Goal: Task Accomplishment & Management: Use online tool/utility

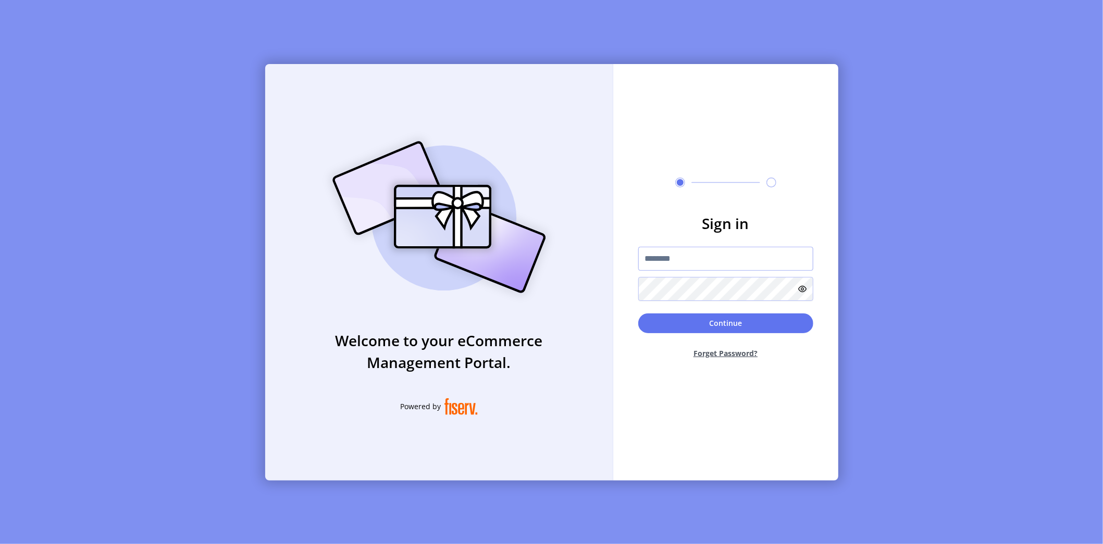
type input "**********"
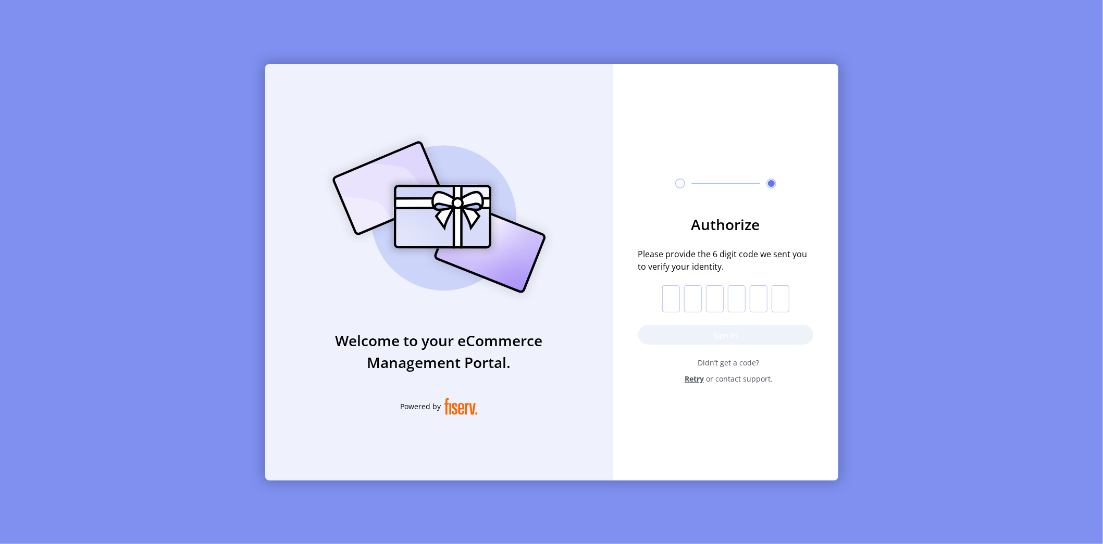
click at [669, 300] on input "text" at bounding box center [671, 298] width 18 height 27
paste input "*"
type input "*"
click at [682, 337] on button "Sign in" at bounding box center [725, 335] width 175 height 20
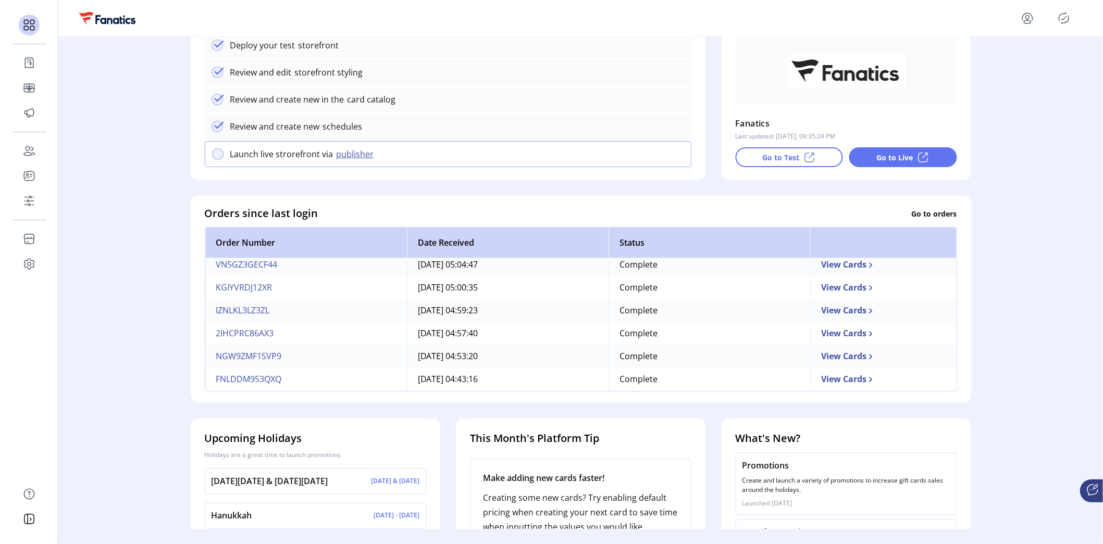
scroll to position [219, 0]
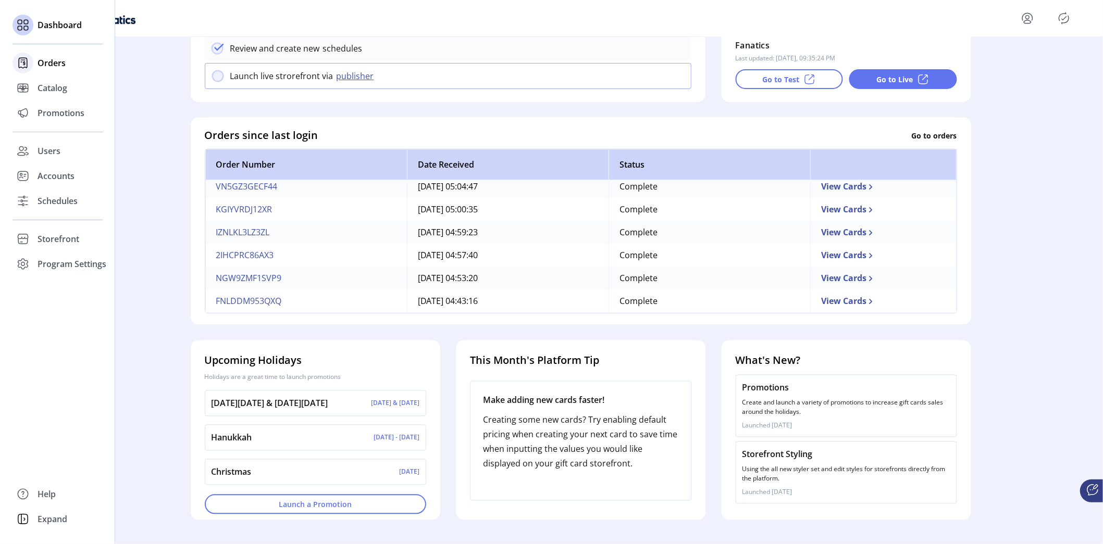
click at [50, 63] on span "Orders" at bounding box center [52, 63] width 28 height 13
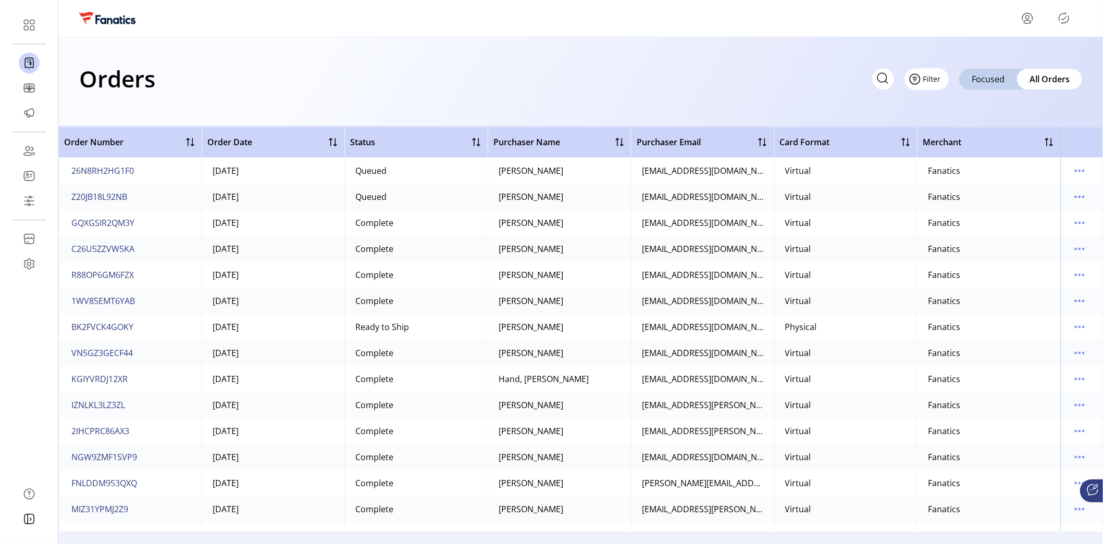
click at [941, 79] on button "Filter" at bounding box center [926, 79] width 44 height 22
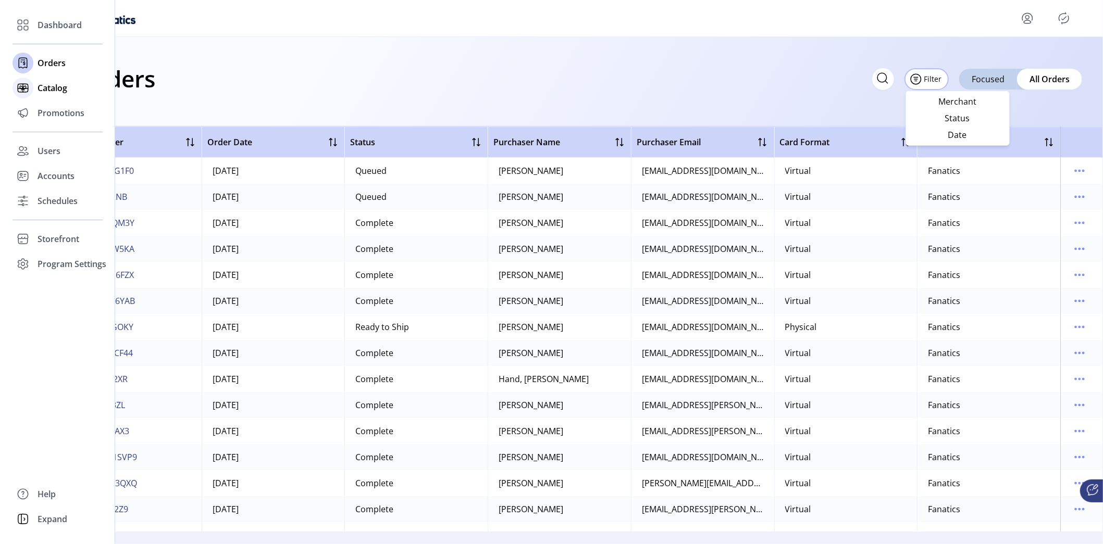
click at [48, 92] on span "Catalog" at bounding box center [53, 88] width 30 height 13
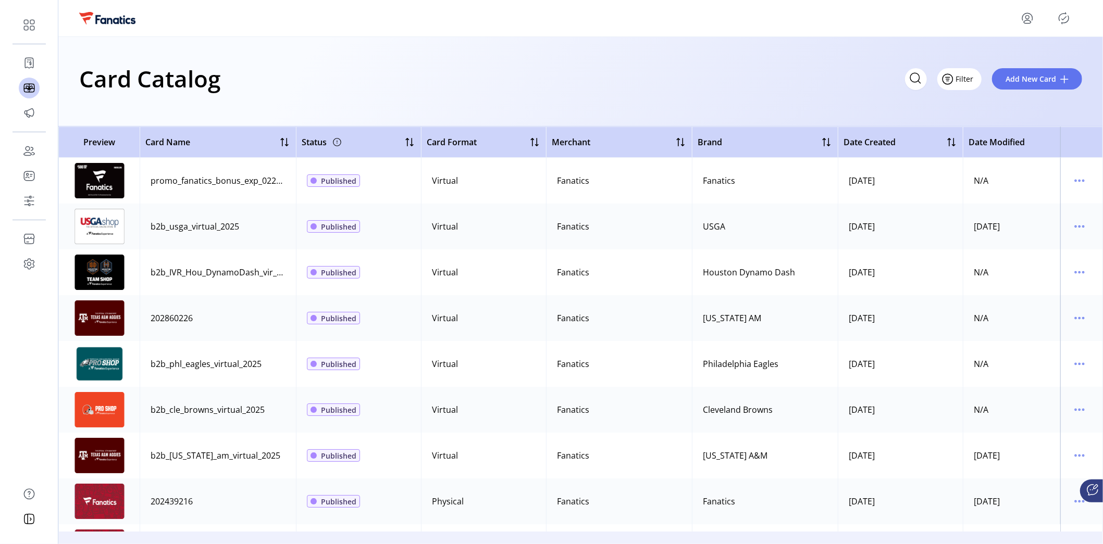
click at [973, 83] on button "Filter" at bounding box center [959, 79] width 44 height 22
click at [978, 135] on span "Card Format" at bounding box center [989, 135] width 86 height 8
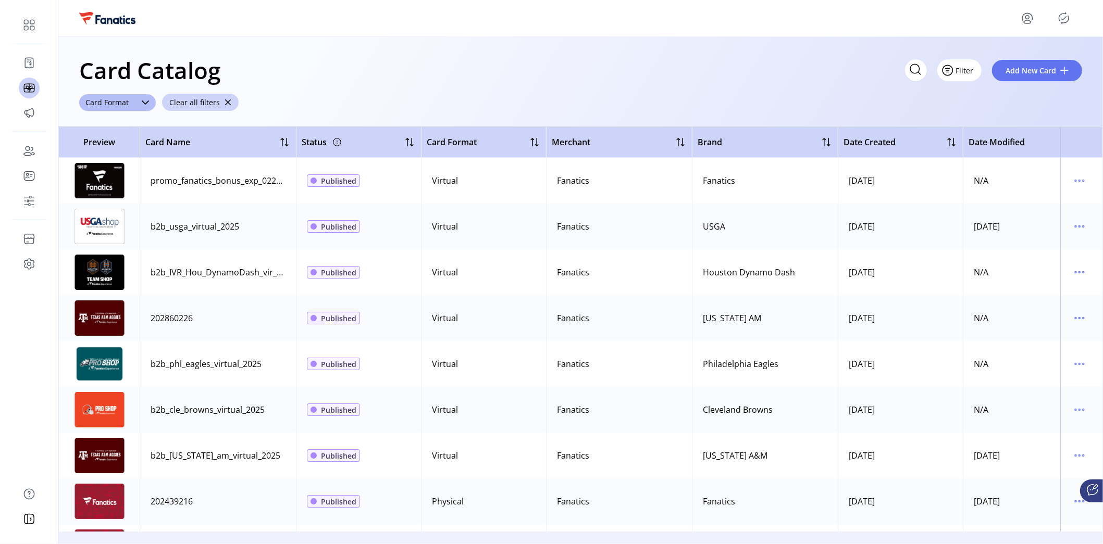
click at [974, 70] on button "Filter" at bounding box center [959, 70] width 44 height 22
click at [813, 74] on div "Card Catalog Filter Add New Card" at bounding box center [580, 70] width 1003 height 36
click at [1074, 177] on icon "menu" at bounding box center [1079, 180] width 17 height 17
click at [1026, 217] on span "Edit Details" at bounding box center [1030, 218] width 86 height 8
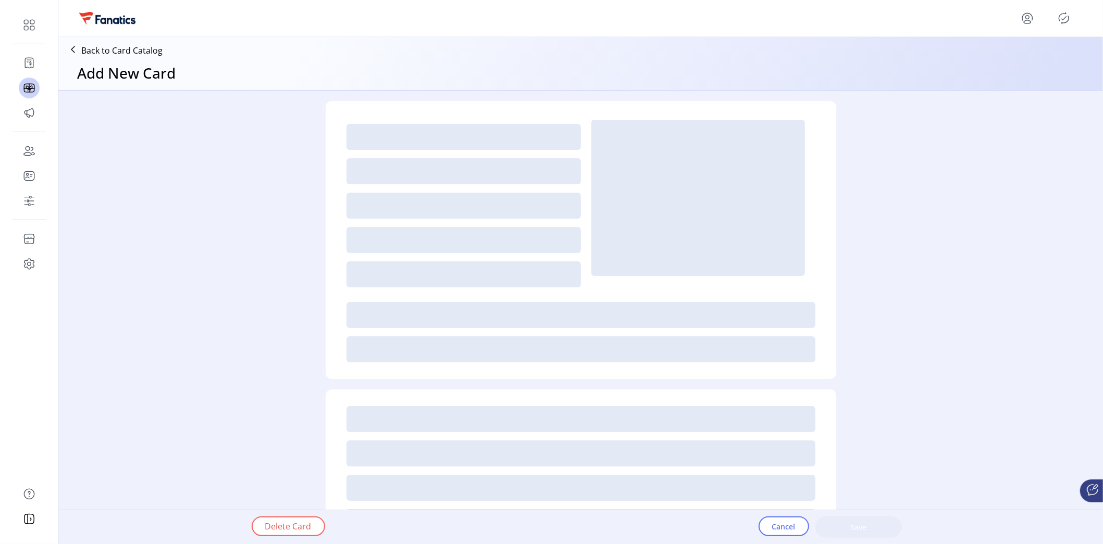
type textarea "**********"
type input "*"
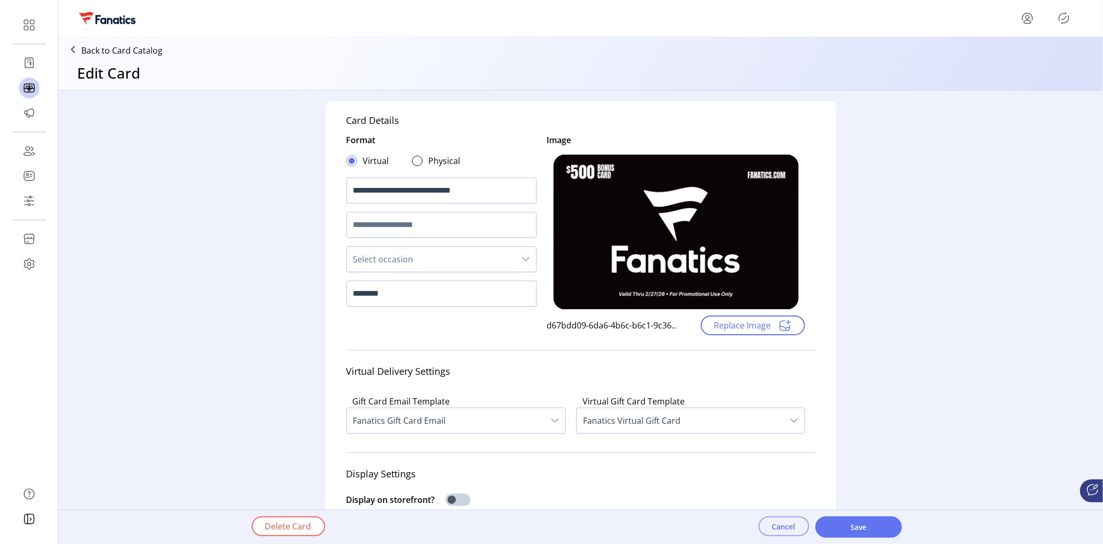
click at [783, 526] on span "Cancel" at bounding box center [783, 526] width 23 height 11
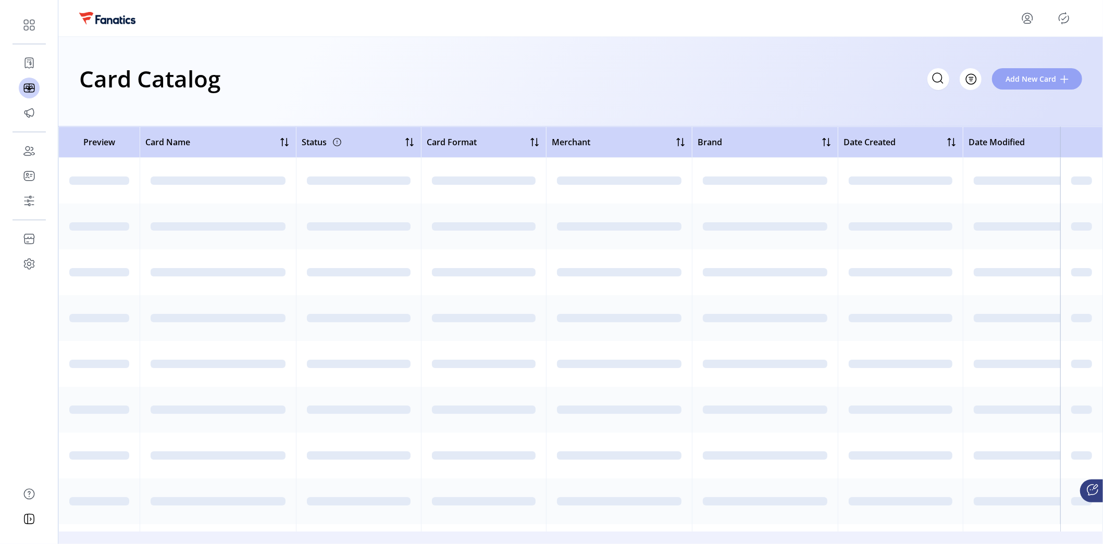
click at [1039, 77] on span "Add New Card" at bounding box center [1030, 78] width 51 height 11
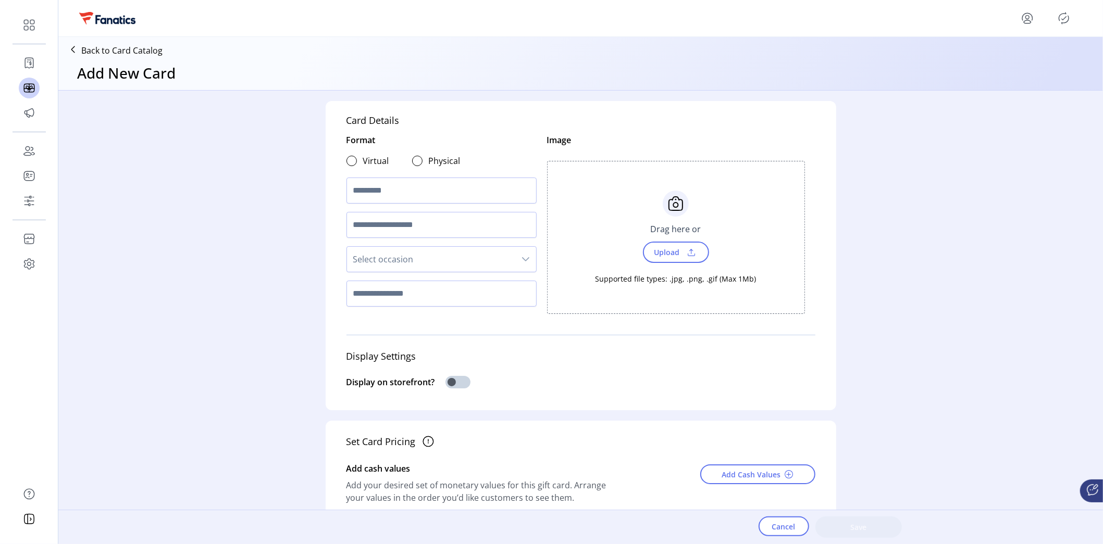
scroll to position [446, 0]
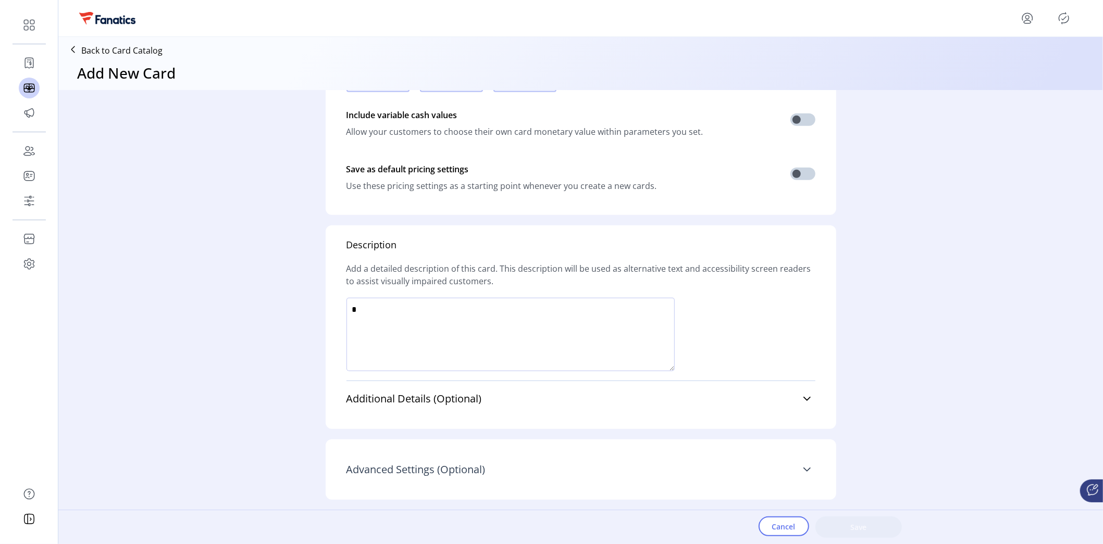
click at [392, 477] on link "Advanced Settings (Optional)" at bounding box center [580, 469] width 469 height 23
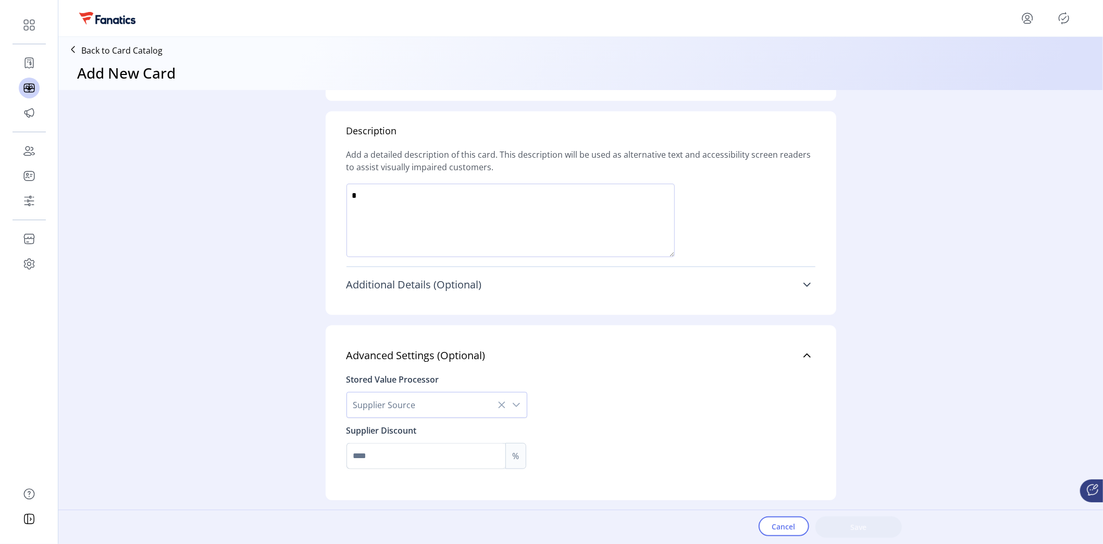
click at [431, 284] on span "Additional Details (Optional)" at bounding box center [413, 285] width 135 height 10
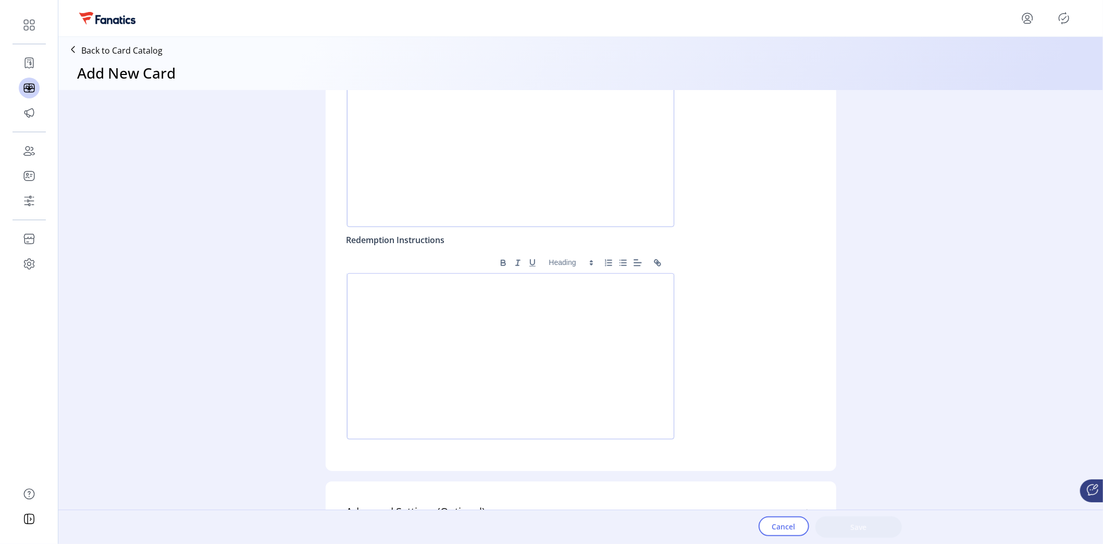
scroll to position [998, 0]
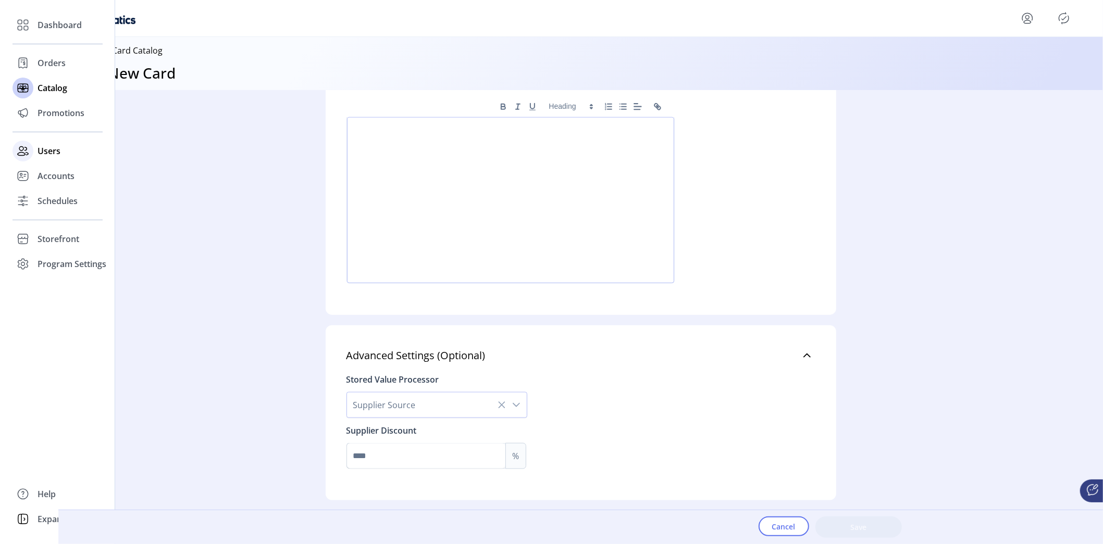
click at [47, 152] on span "Users" at bounding box center [49, 151] width 23 height 13
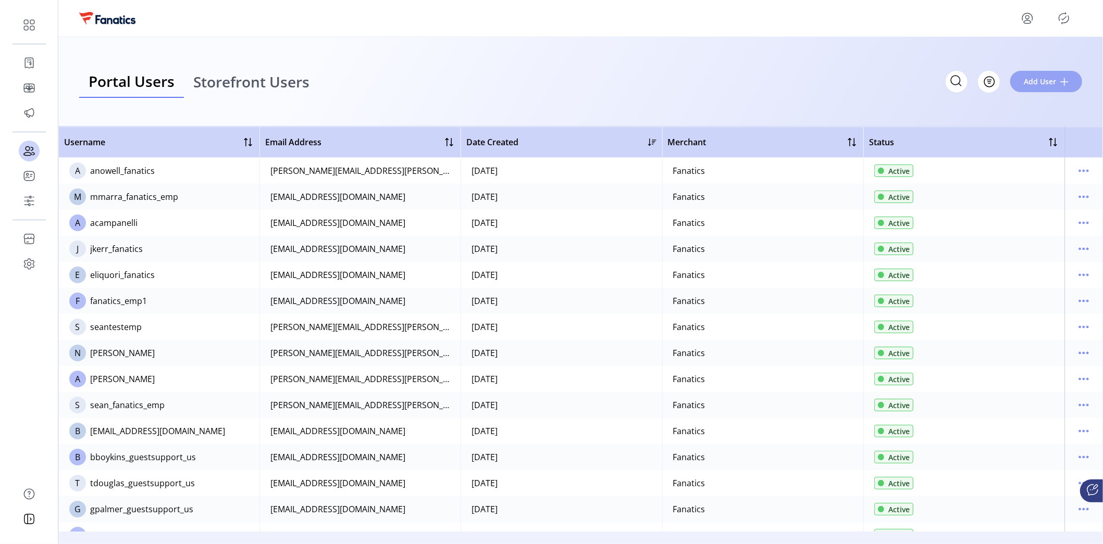
click at [1044, 76] on span "Add User" at bounding box center [1040, 81] width 32 height 11
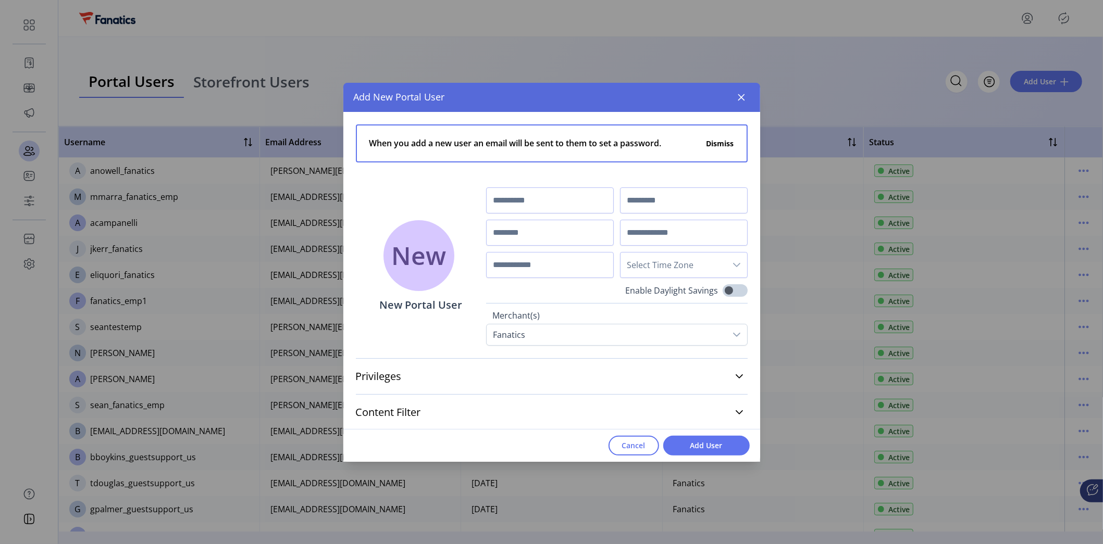
scroll to position [35, 0]
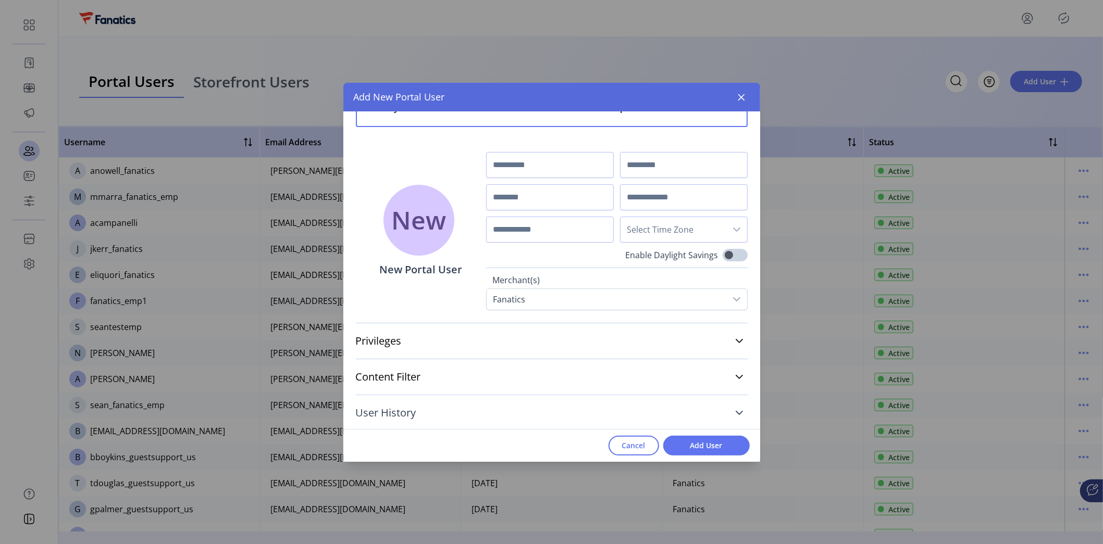
click at [524, 414] on link "User History" at bounding box center [552, 413] width 392 height 23
click at [742, 96] on icon "button" at bounding box center [741, 97] width 7 height 7
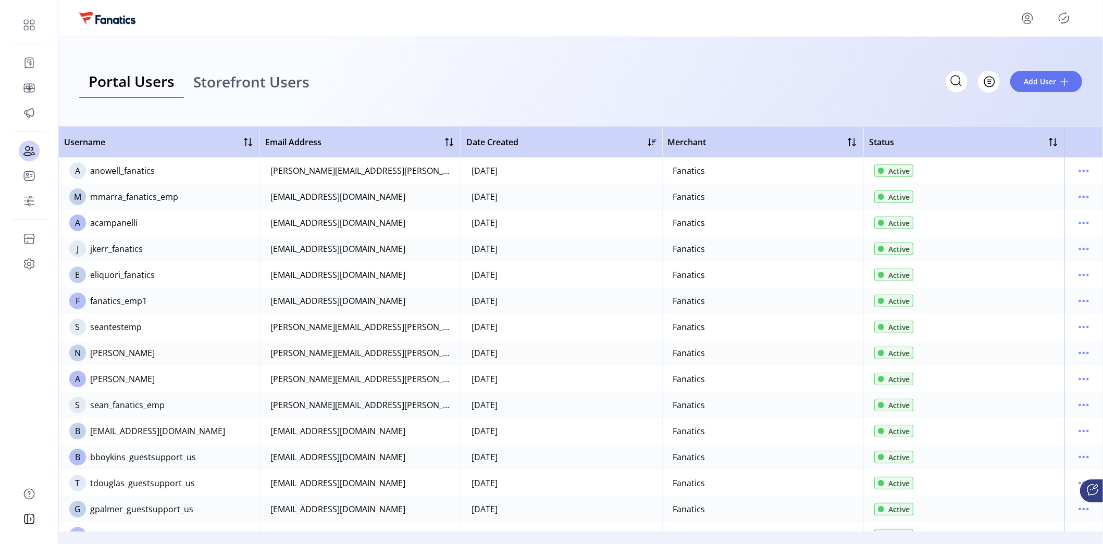
click at [294, 89] on span "Storefront Users" at bounding box center [251, 81] width 116 height 15
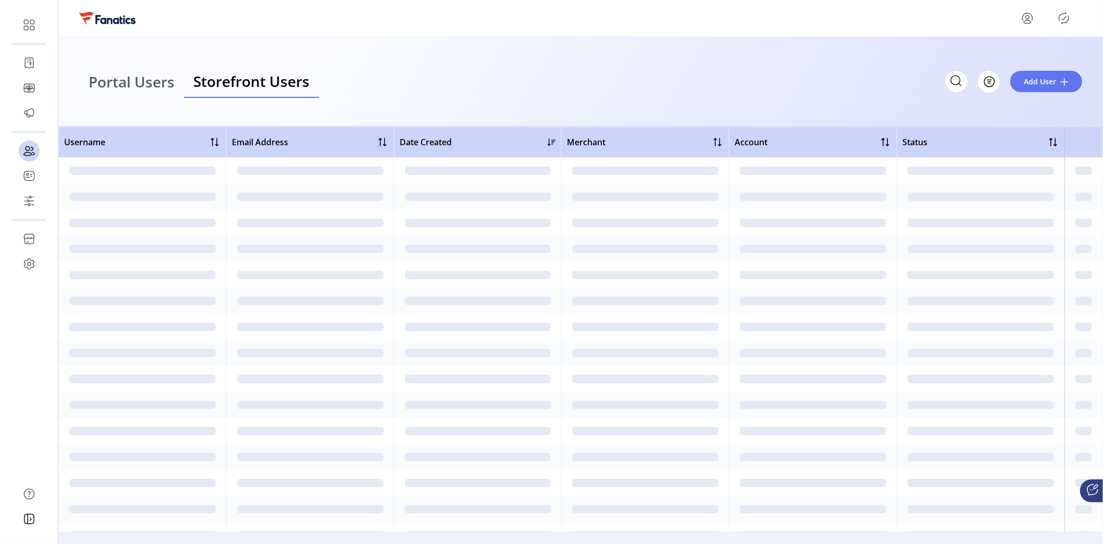
click at [281, 83] on span "Storefront Users" at bounding box center [251, 81] width 116 height 15
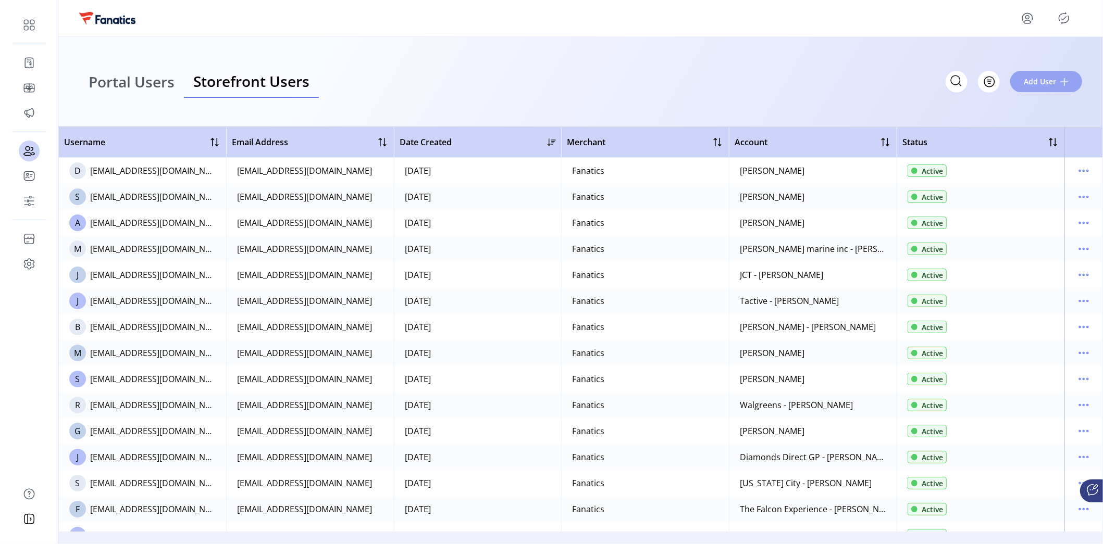
click at [1054, 78] on span "Add User" at bounding box center [1040, 81] width 32 height 11
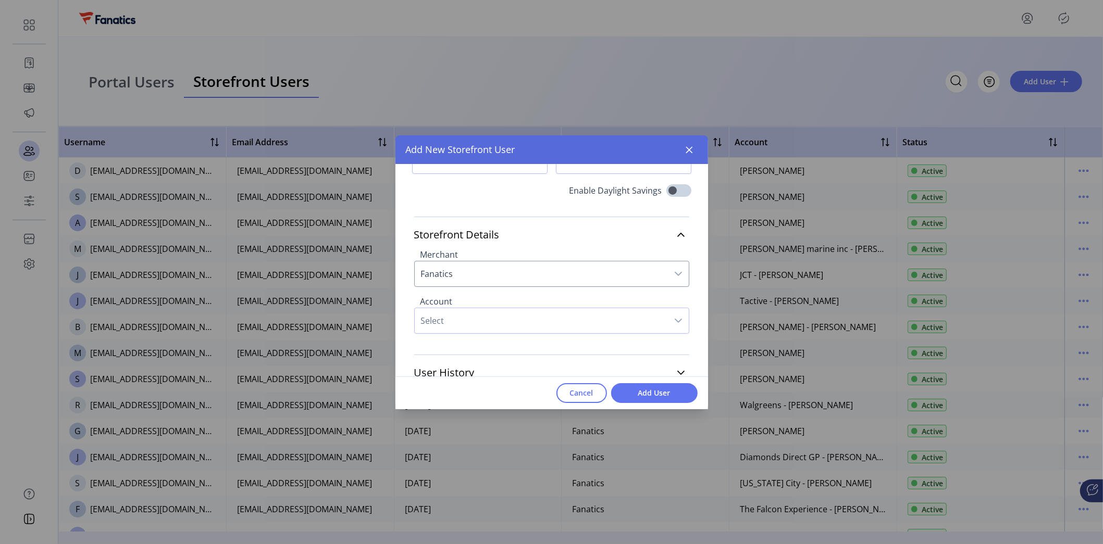
scroll to position [92, 0]
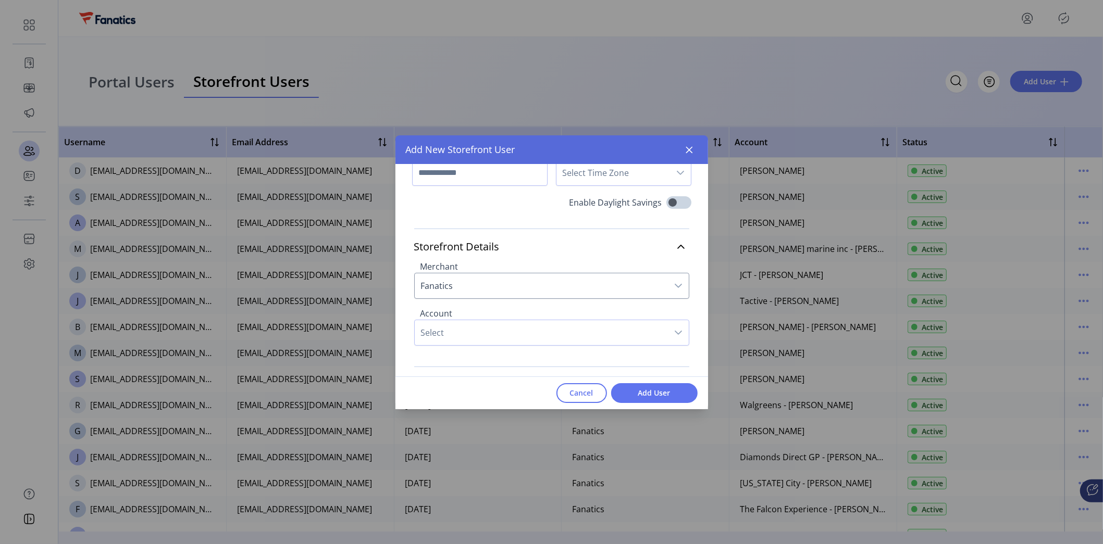
click at [541, 330] on span "Select" at bounding box center [541, 332] width 253 height 25
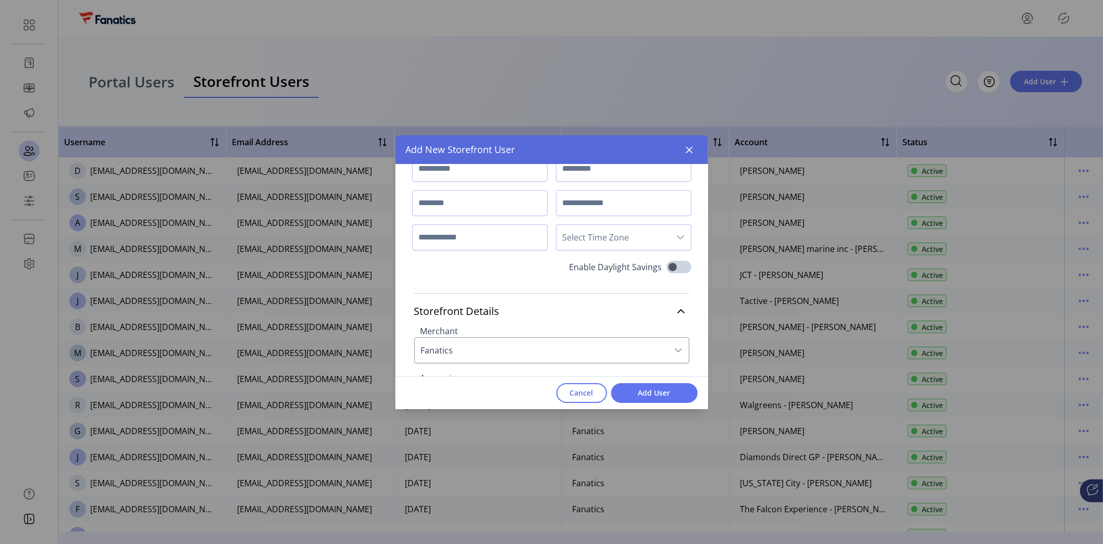
scroll to position [0, 0]
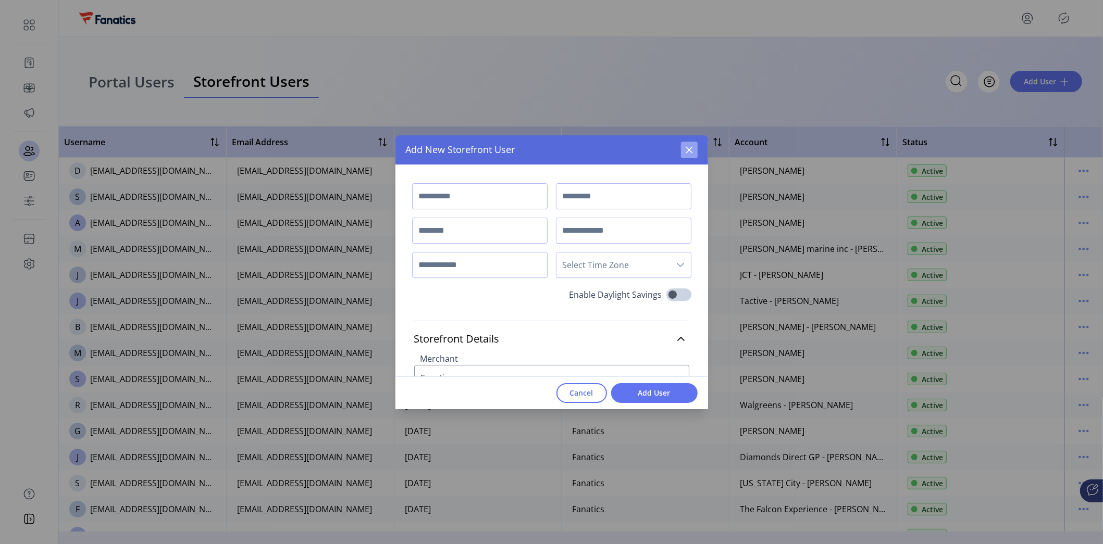
click at [691, 145] on button "button" at bounding box center [689, 150] width 17 height 17
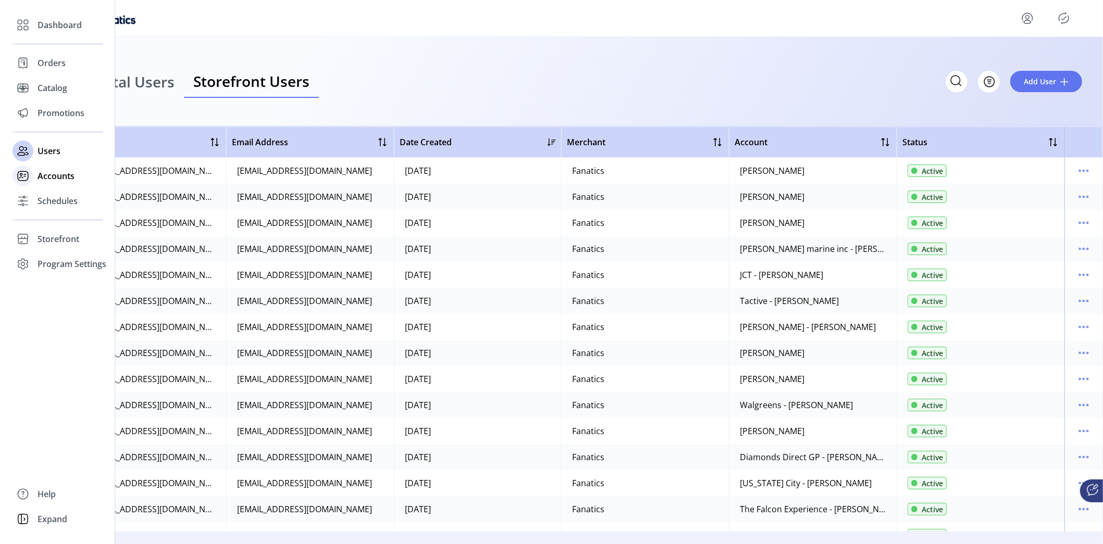
click at [50, 175] on span "Accounts" at bounding box center [56, 176] width 37 height 13
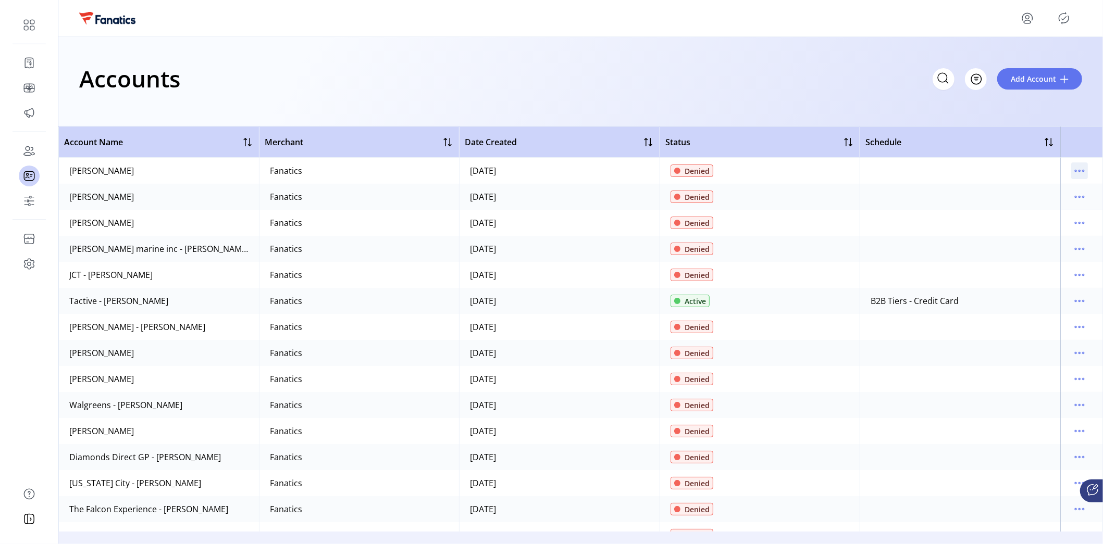
click at [1077, 169] on icon "menu" at bounding box center [1079, 171] width 17 height 17
click at [1054, 188] on span "View Details" at bounding box center [1030, 191] width 86 height 8
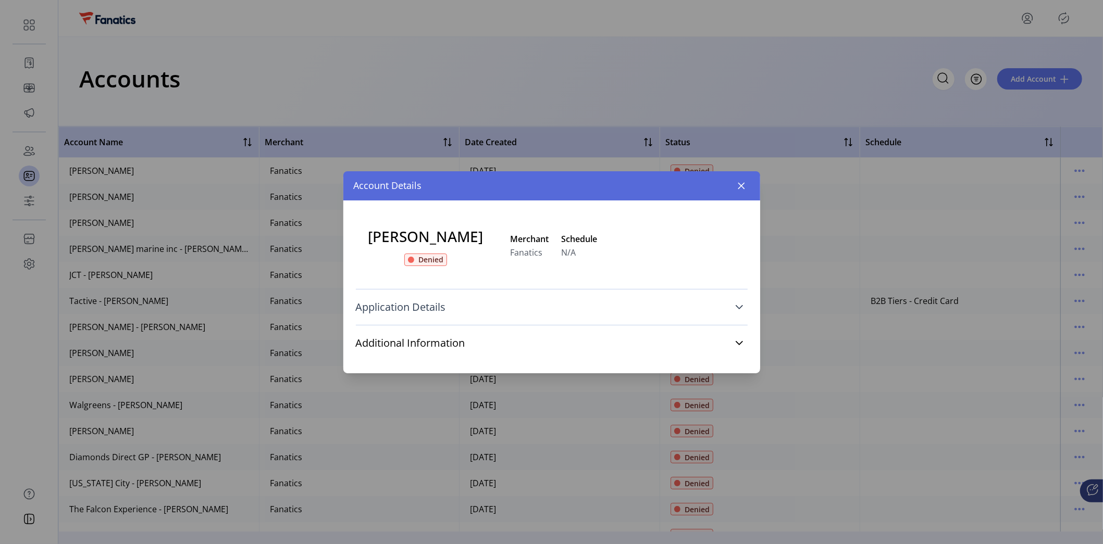
click at [739, 306] on icon at bounding box center [739, 307] width 8 height 8
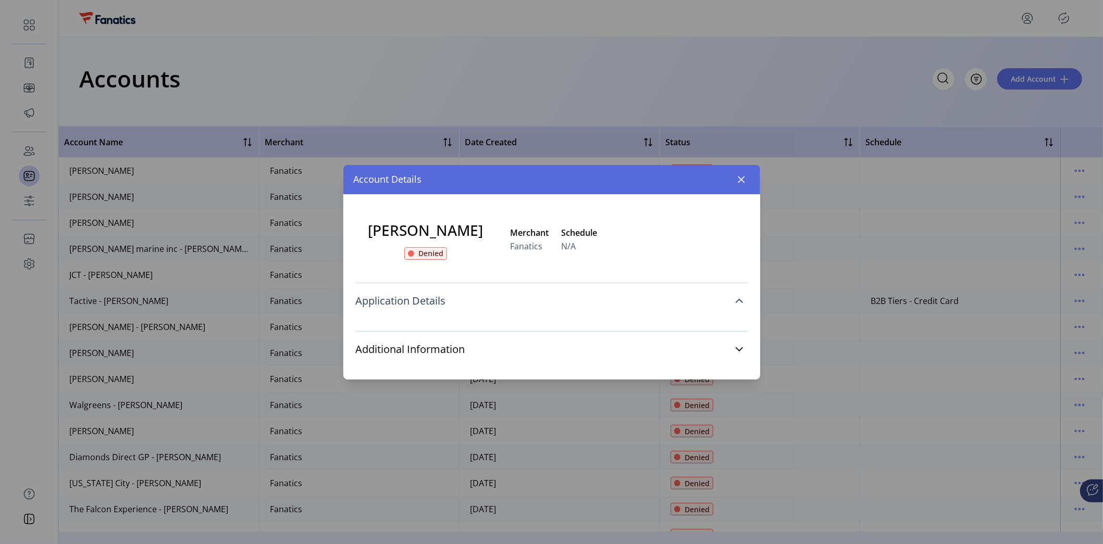
click at [730, 300] on link "Application Details" at bounding box center [552, 301] width 392 height 23
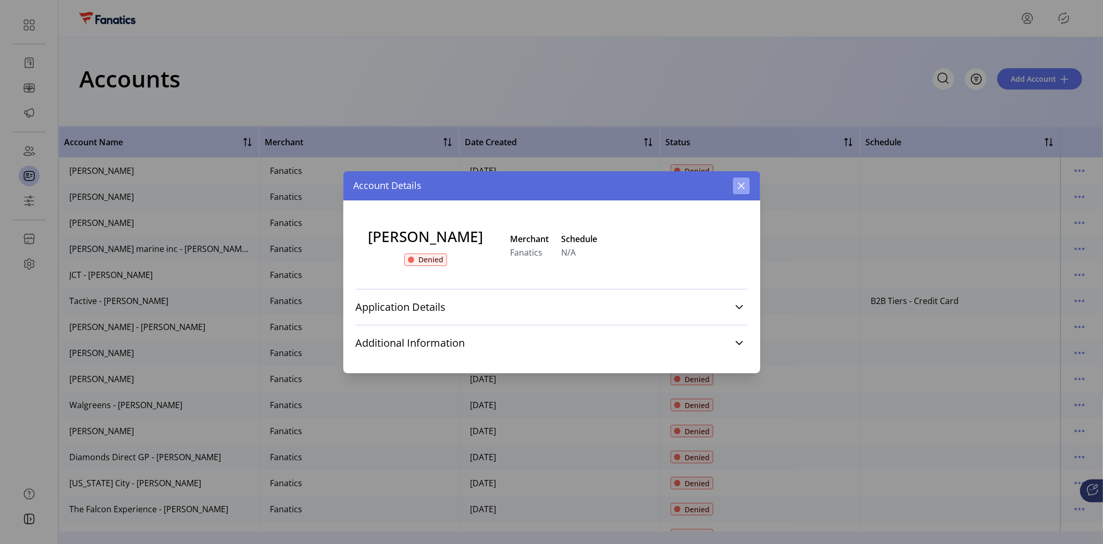
click at [738, 185] on icon "button" at bounding box center [741, 186] width 8 height 8
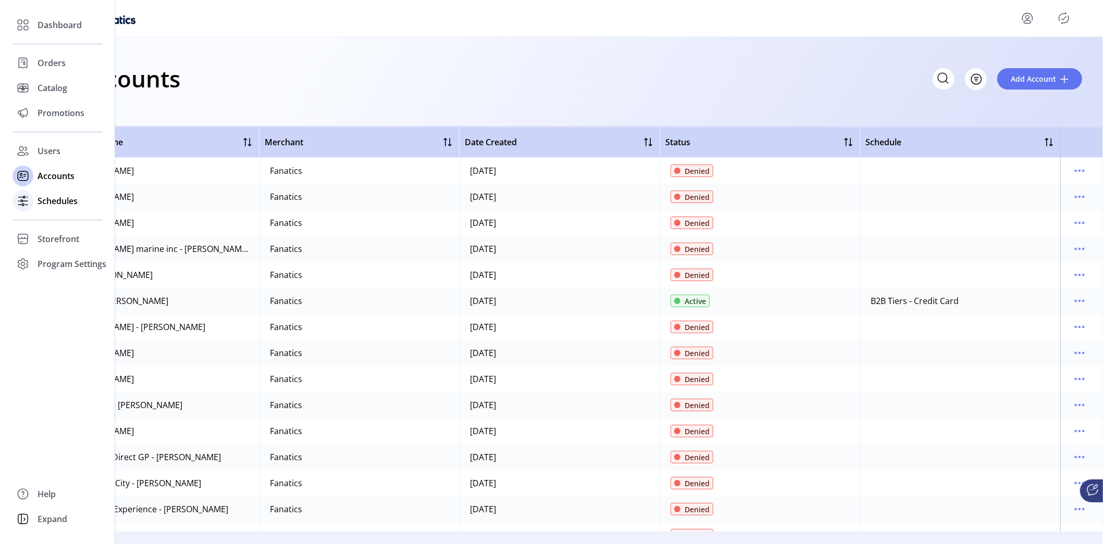
click at [47, 204] on span "Schedules" at bounding box center [58, 201] width 40 height 13
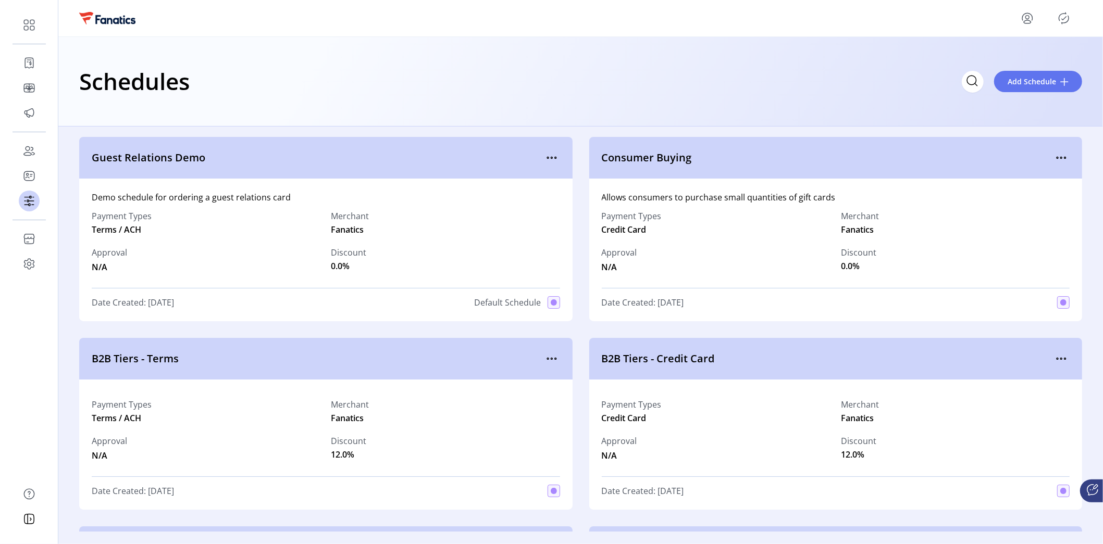
click at [426, 258] on div "Discount 0.0%" at bounding box center [445, 259] width 229 height 27
click at [543, 160] on icon "menu" at bounding box center [551, 157] width 17 height 17
click at [575, 175] on span "View Details" at bounding box center [593, 178] width 86 height 8
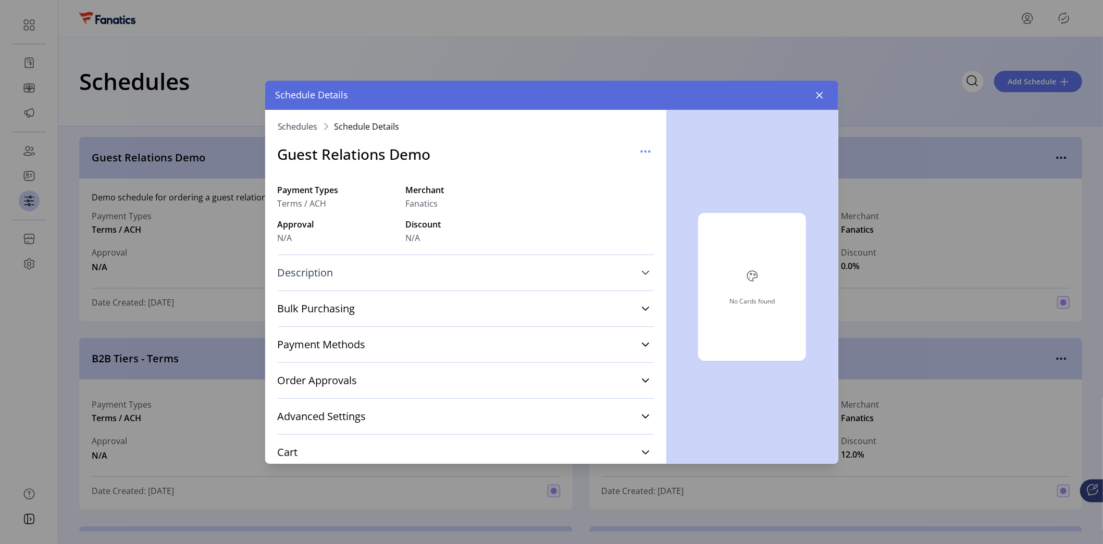
click at [641, 271] on icon at bounding box center [645, 273] width 8 height 8
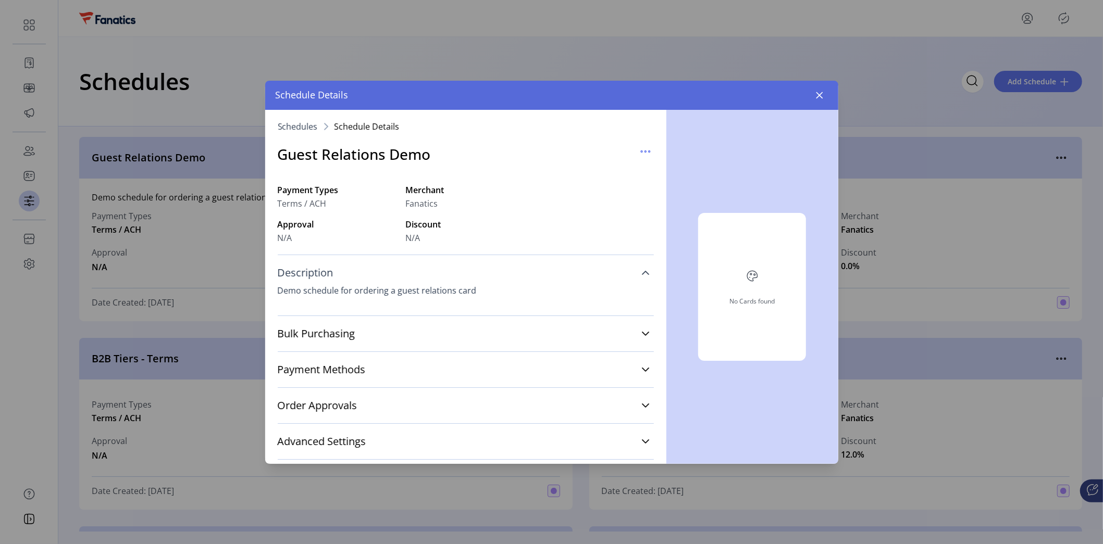
click at [642, 271] on icon at bounding box center [645, 273] width 7 height 4
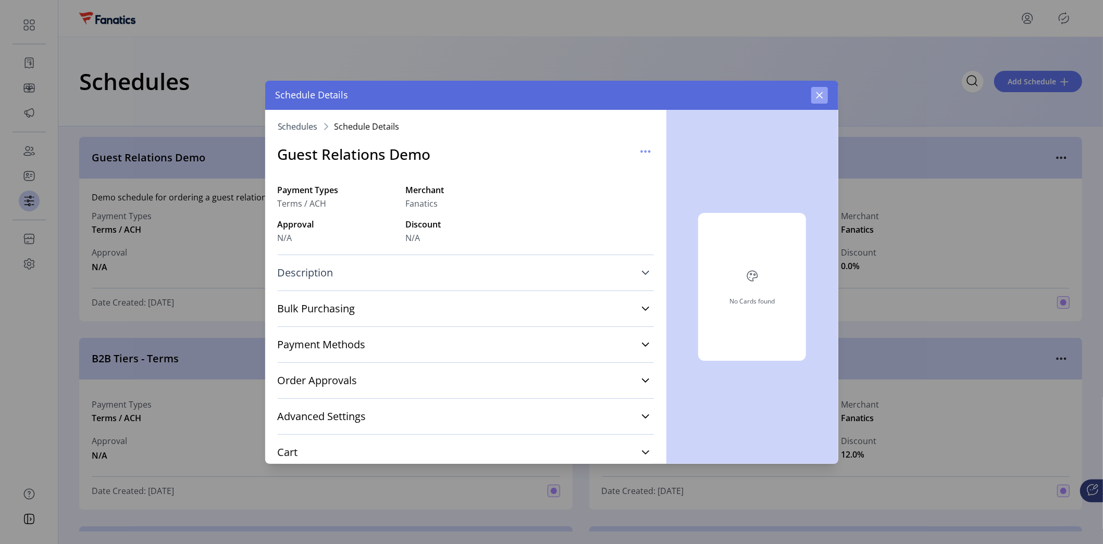
click at [817, 92] on icon "button" at bounding box center [819, 95] width 8 height 8
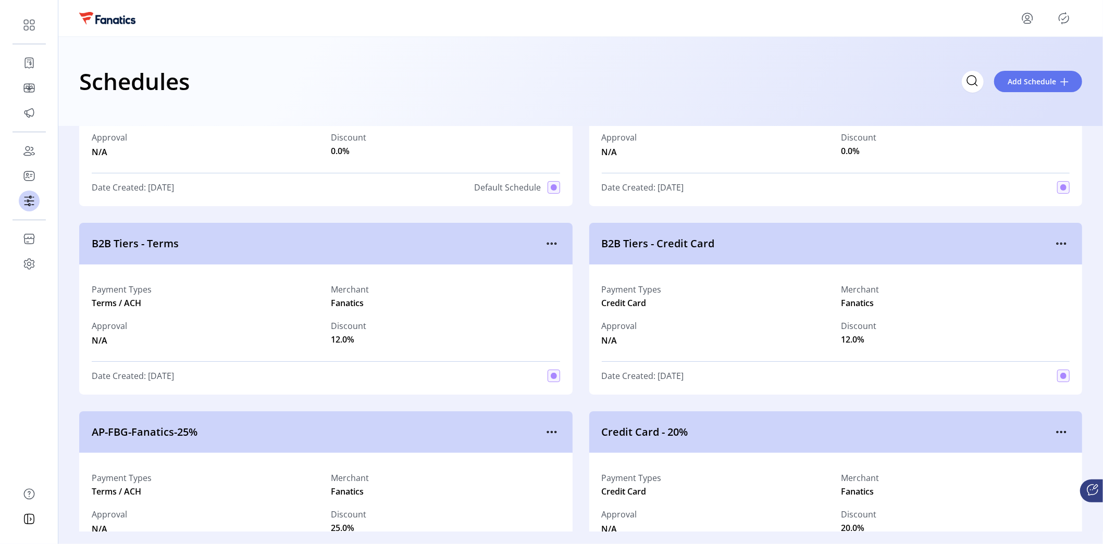
scroll to position [118, 0]
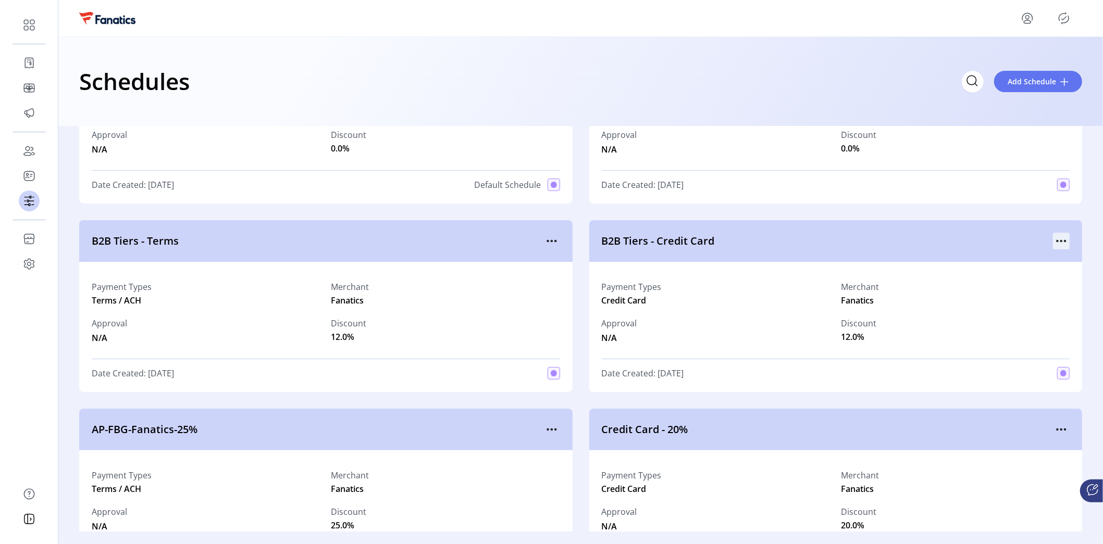
click at [1058, 241] on icon "menu" at bounding box center [1061, 241] width 17 height 17
click at [1023, 278] on span "Edit Details" at bounding box center [1012, 277] width 86 height 8
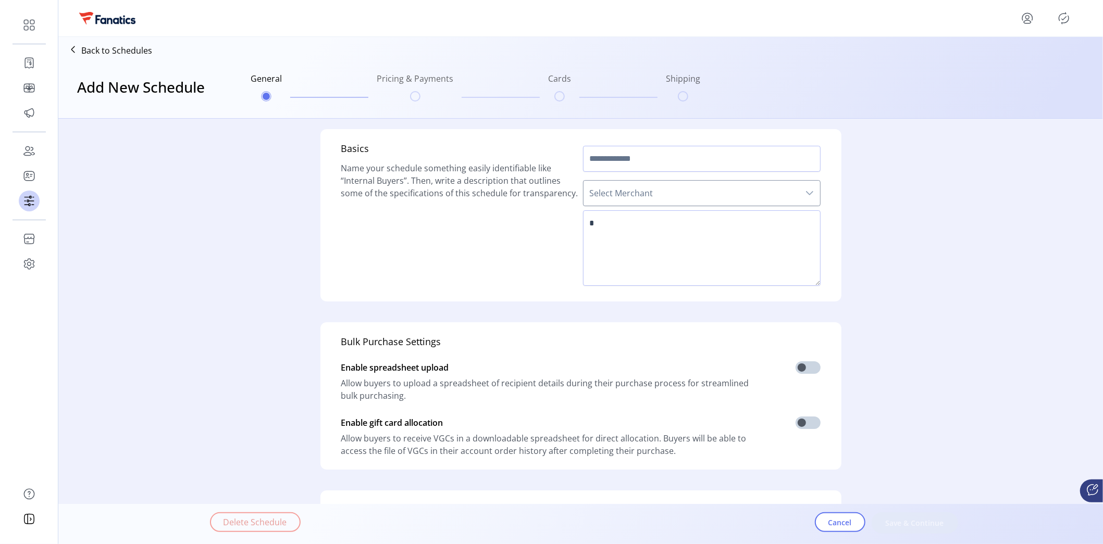
type input "**********"
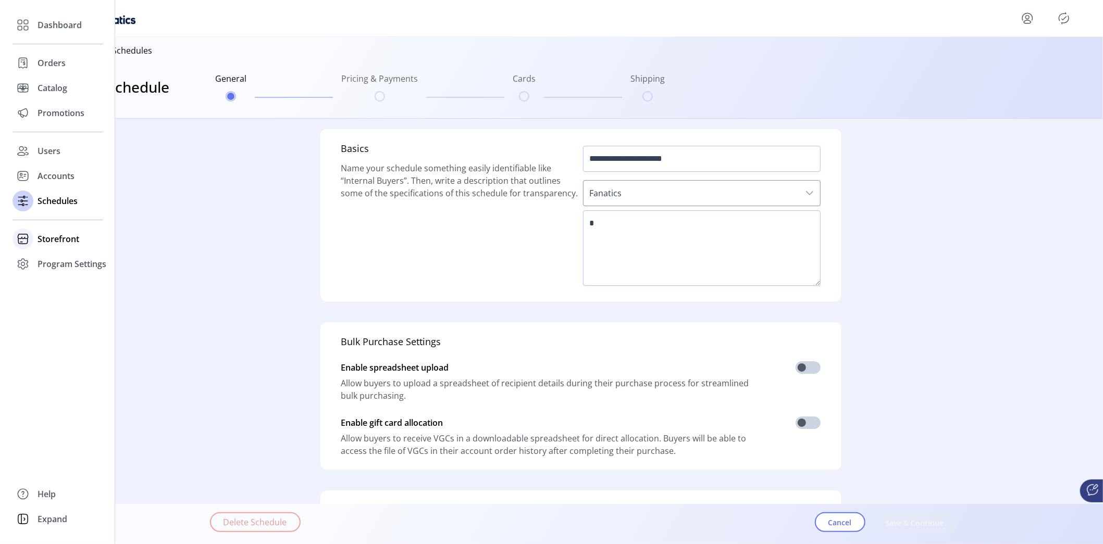
click at [49, 235] on span "Storefront" at bounding box center [59, 239] width 42 height 13
click at [46, 256] on span "Configuration" at bounding box center [65, 260] width 55 height 13
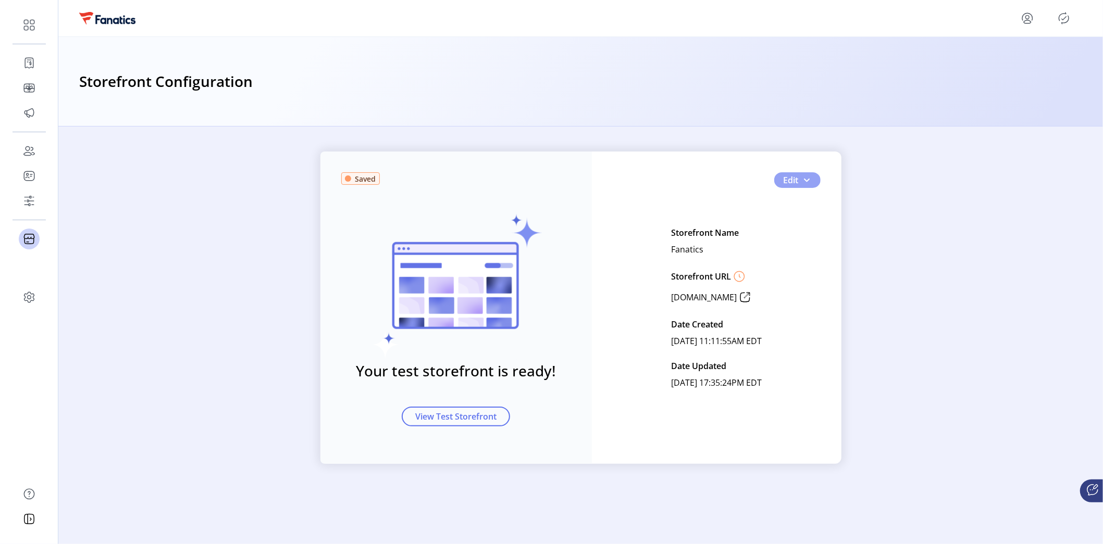
click at [795, 178] on span "Edit" at bounding box center [790, 180] width 15 height 13
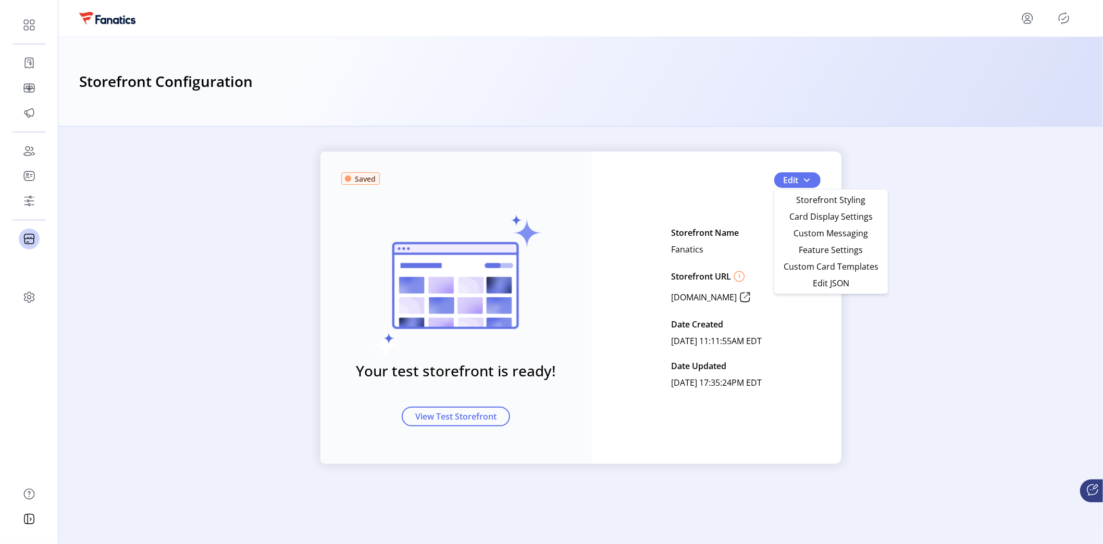
click at [578, 159] on div "Saved Your test storefront is ready! View Test Storefront" at bounding box center [455, 308] width 271 height 313
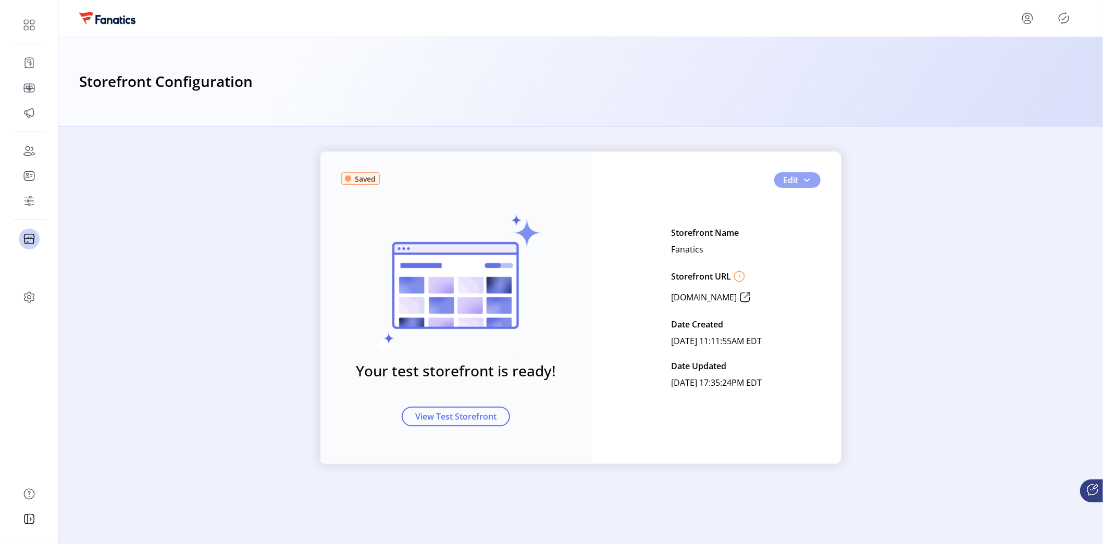
click at [791, 182] on span "Edit" at bounding box center [790, 180] width 15 height 13
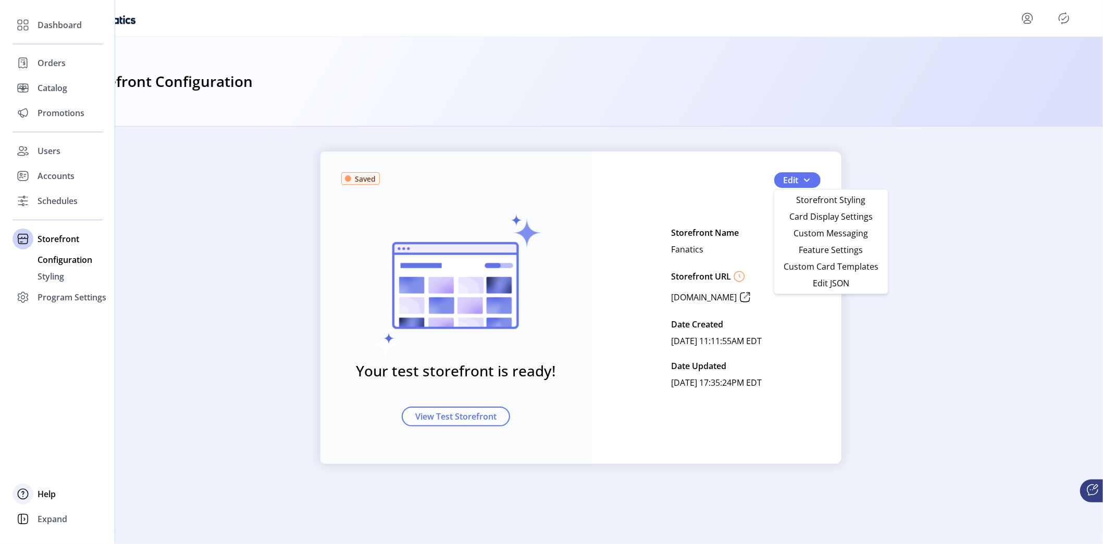
click at [39, 495] on span "Help" at bounding box center [47, 494] width 18 height 13
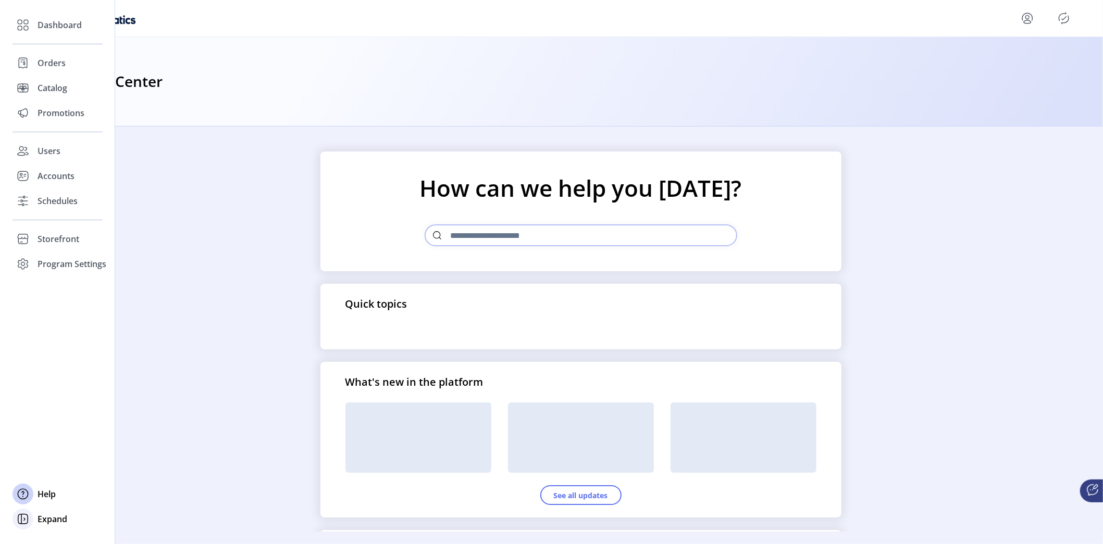
click at [62, 518] on span "Expand" at bounding box center [53, 519] width 30 height 13
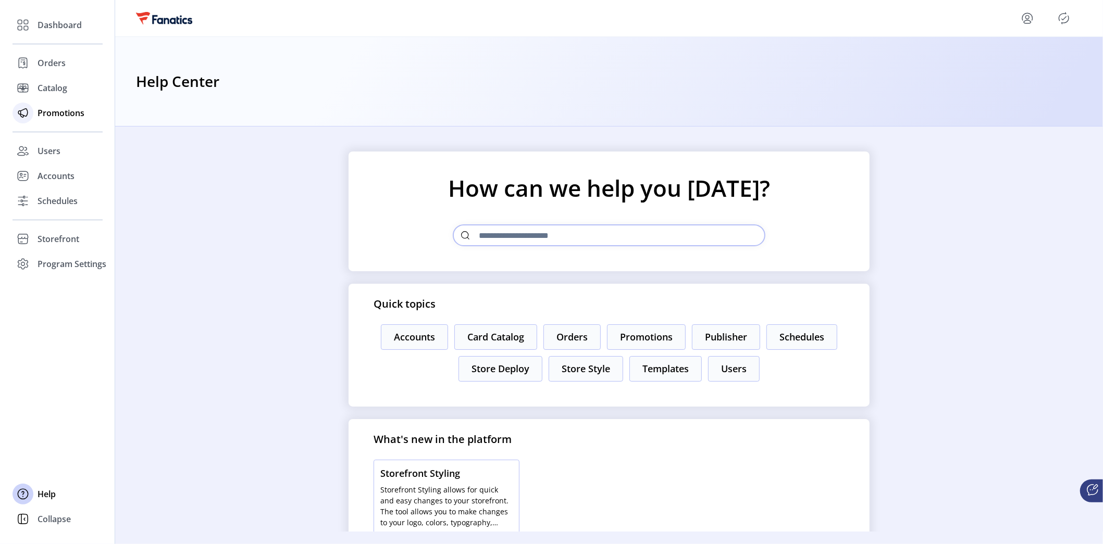
click at [58, 117] on span "Promotions" at bounding box center [61, 113] width 47 height 13
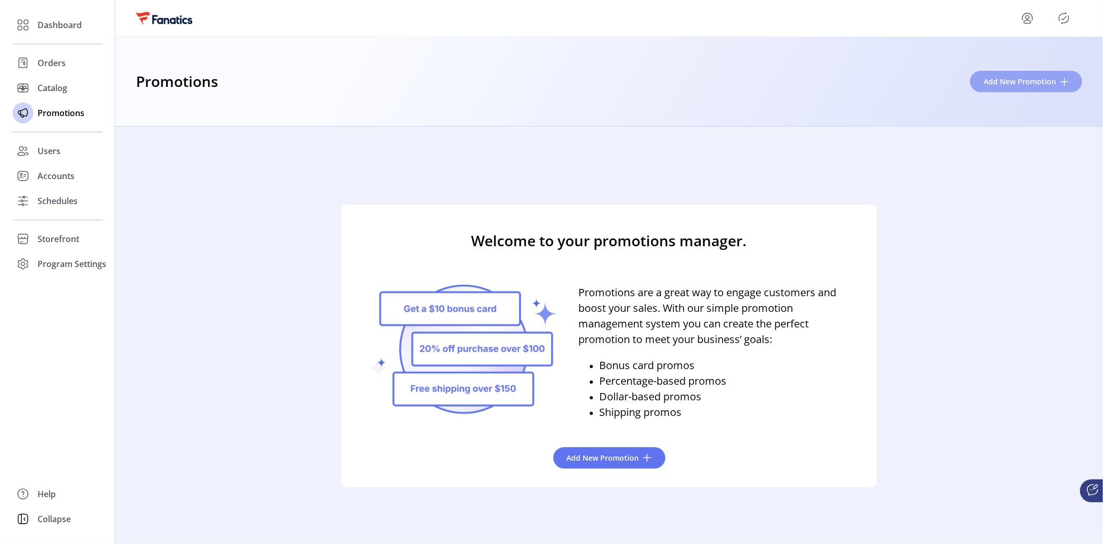
click at [1013, 84] on span "Add New Promotion" at bounding box center [1019, 81] width 72 height 11
